Goal: Find specific page/section

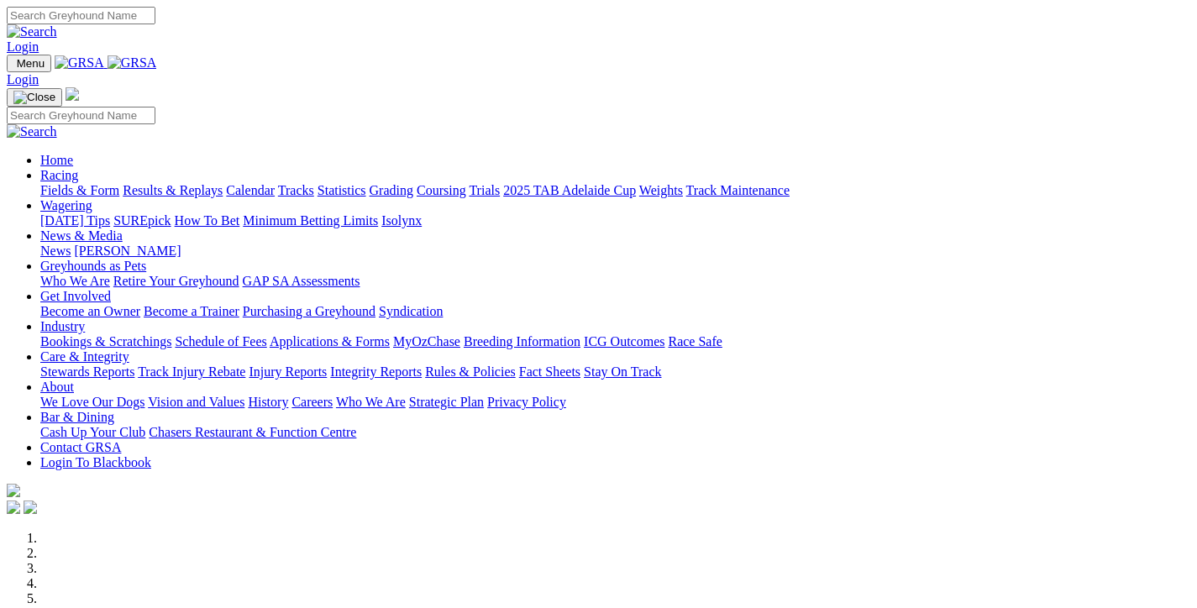
click at [86, 183] on link "Fields & Form" at bounding box center [79, 190] width 79 height 14
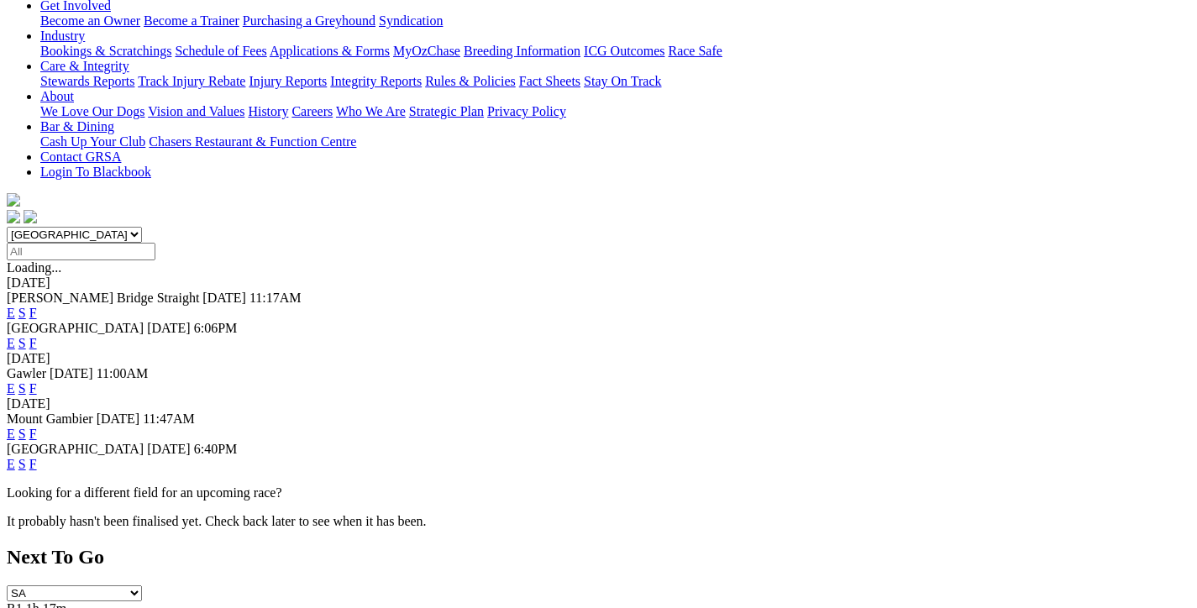
scroll to position [336, 0]
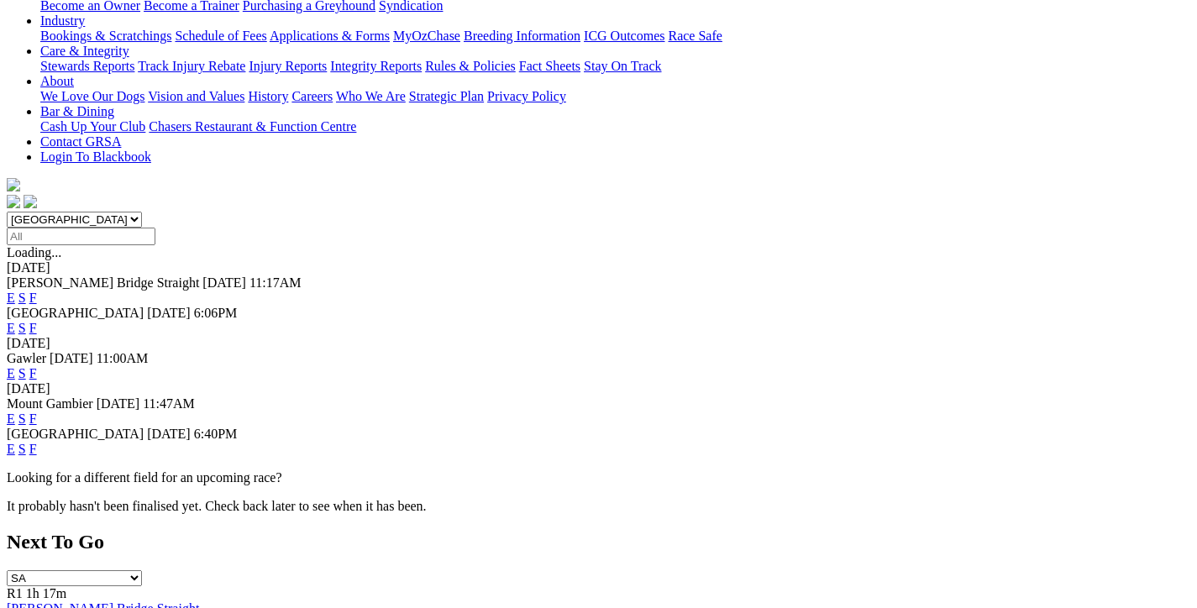
click at [37, 442] on link "F" at bounding box center [33, 449] width 8 height 14
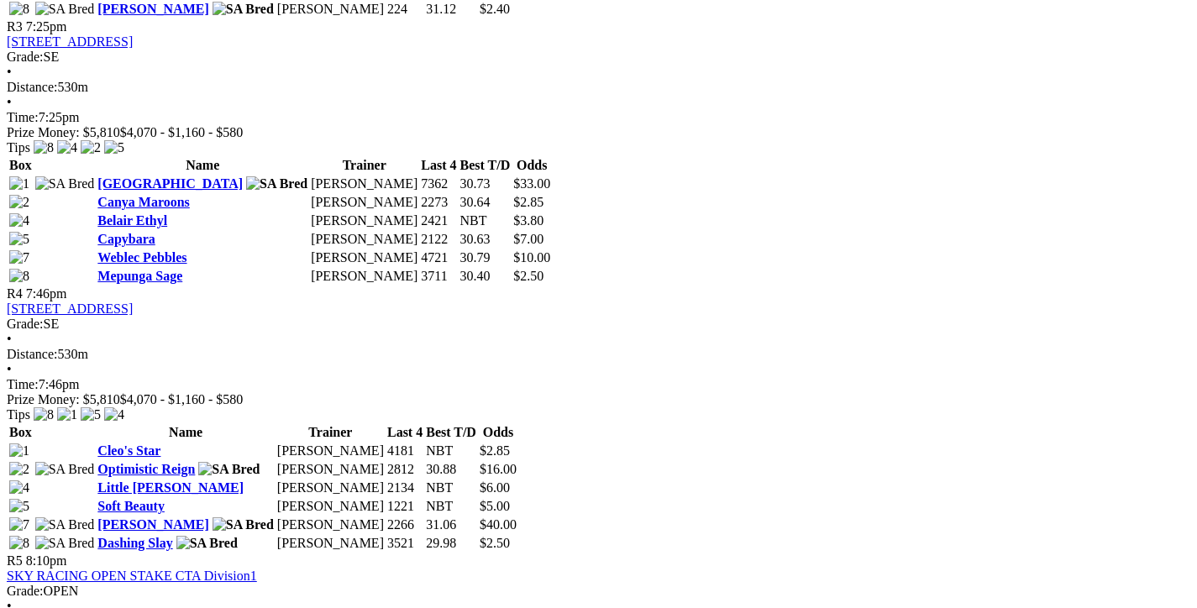
scroll to position [1428, 0]
